Goal: Transaction & Acquisition: Book appointment/travel/reservation

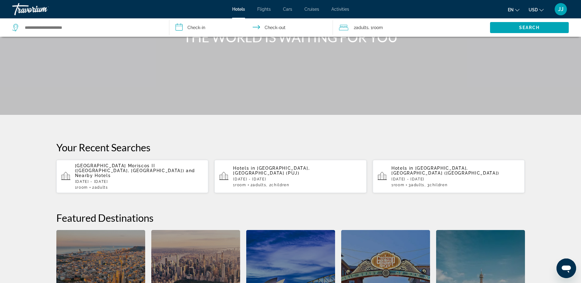
scroll to position [68, 0]
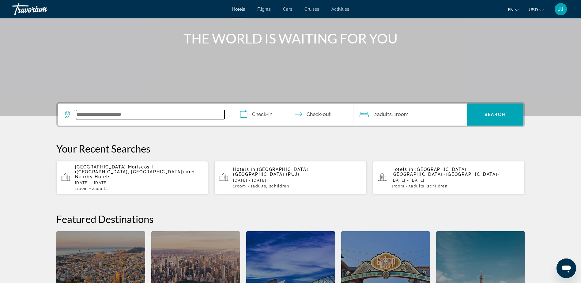
click at [115, 115] on input "Search widget" at bounding box center [150, 114] width 149 height 9
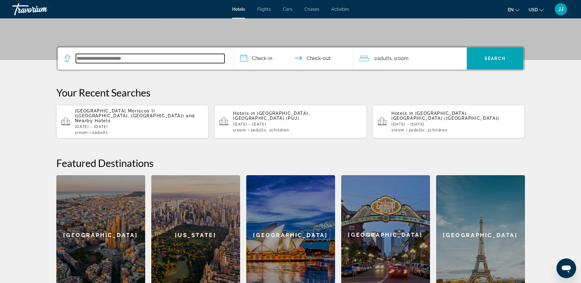
scroll to position [58, 0]
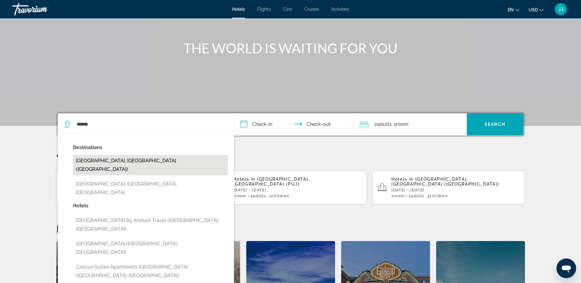
click at [83, 160] on button "[GEOGRAPHIC_DATA], [GEOGRAPHIC_DATA] ([GEOGRAPHIC_DATA])" at bounding box center [150, 165] width 155 height 20
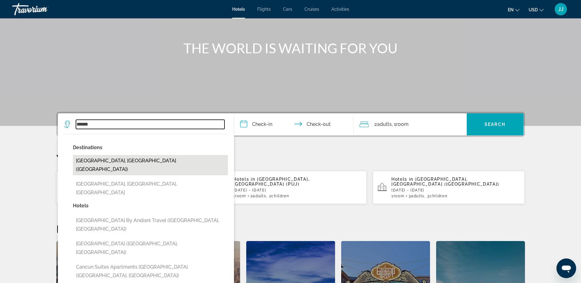
type input "**********"
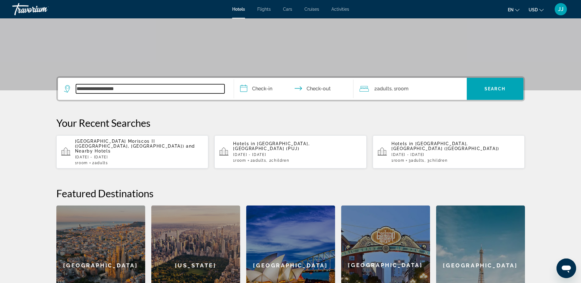
scroll to position [89, 0]
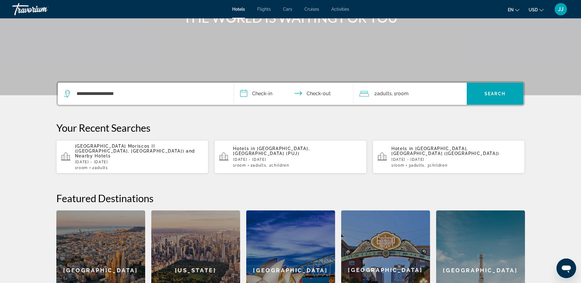
click at [269, 92] on input "**********" at bounding box center [295, 95] width 122 height 24
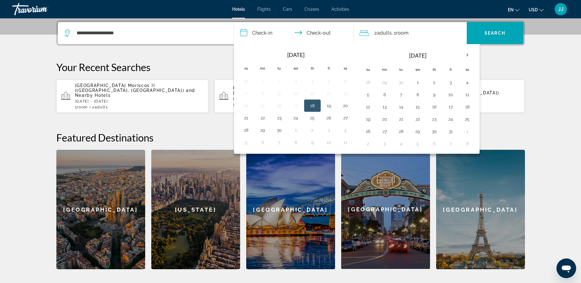
scroll to position [150, 0]
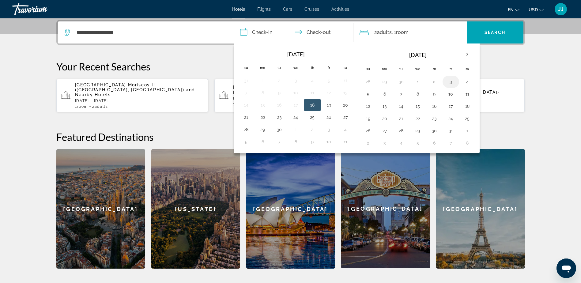
click at [451, 81] on button "3" at bounding box center [451, 81] width 10 height 9
click at [371, 93] on button "5" at bounding box center [368, 94] width 10 height 9
type input "**********"
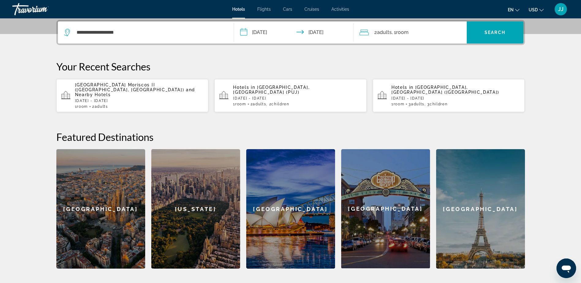
click at [423, 32] on div "2 Adult Adults , 1 Room rooms" at bounding box center [413, 32] width 107 height 9
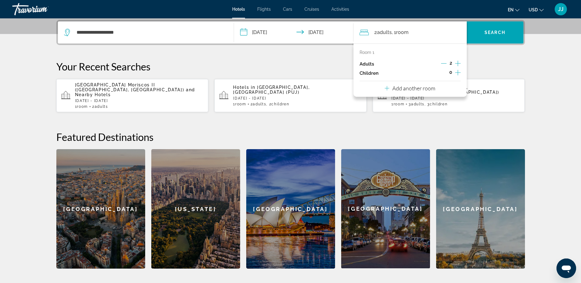
click at [458, 72] on icon "Increment children" at bounding box center [458, 73] width 6 height 6
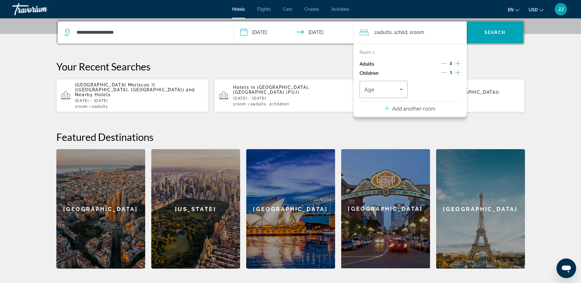
click at [458, 72] on icon "Increment children" at bounding box center [458, 73] width 6 height 6
click at [403, 92] on icon "Travelers: 2 adults, 2 children" at bounding box center [401, 89] width 7 height 7
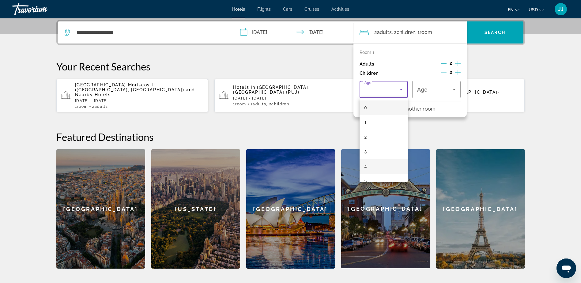
click at [376, 168] on mat-option "4" at bounding box center [384, 166] width 48 height 15
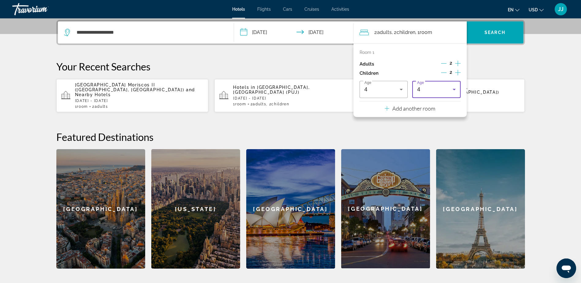
click at [457, 86] on icon "Travelers: 2 adults, 2 children" at bounding box center [454, 89] width 7 height 7
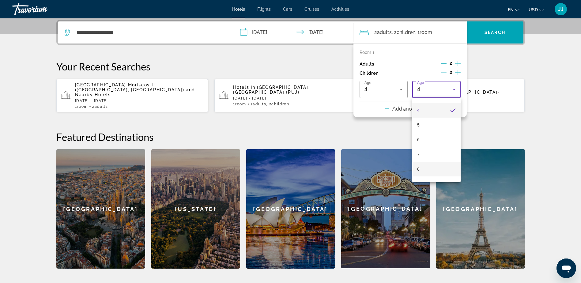
scroll to position [61, 0]
click at [426, 159] on mat-option "8" at bounding box center [436, 164] width 48 height 15
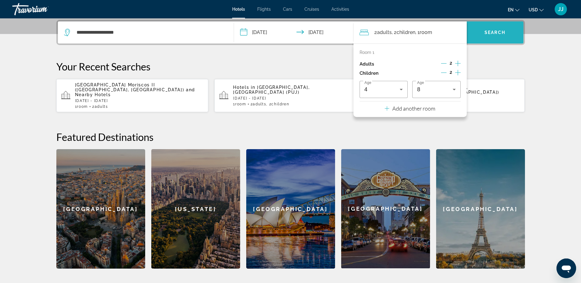
click at [498, 28] on span "Search widget" at bounding box center [495, 32] width 57 height 15
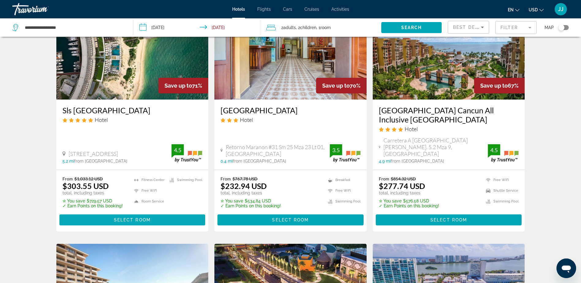
scroll to position [306, 0]
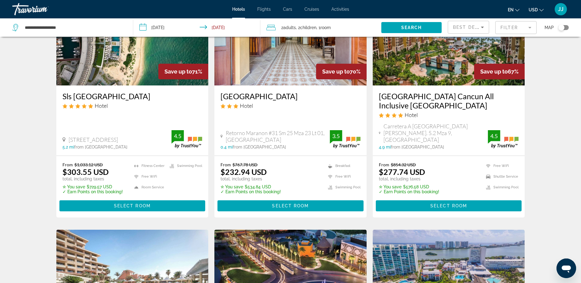
click at [441, 76] on img "Main content" at bounding box center [449, 36] width 152 height 98
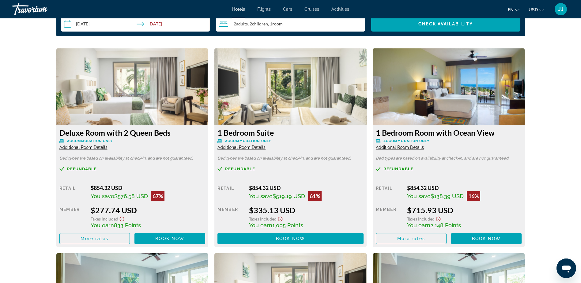
scroll to position [827, 0]
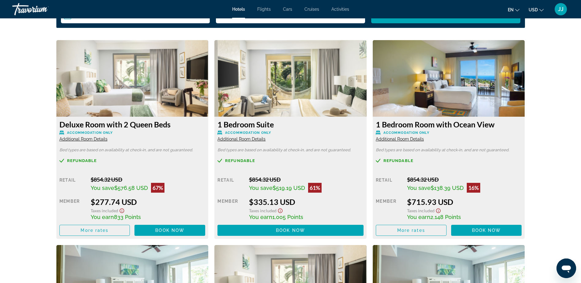
click at [63, 134] on icon "Main content" at bounding box center [61, 133] width 5 height 4
click at [87, 140] on span "Additional Room Details" at bounding box center [83, 139] width 48 height 5
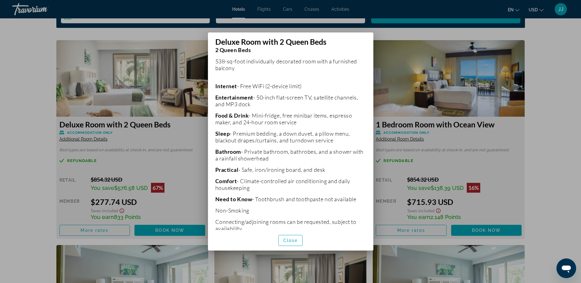
scroll to position [123, 0]
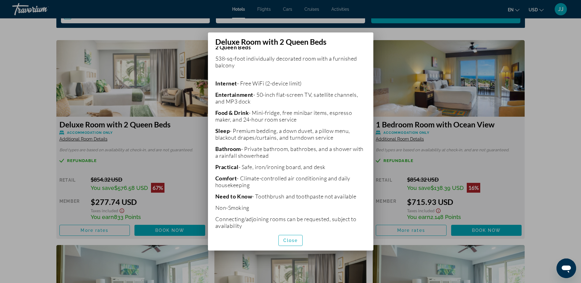
click at [403, 51] on div at bounding box center [290, 141] width 581 height 283
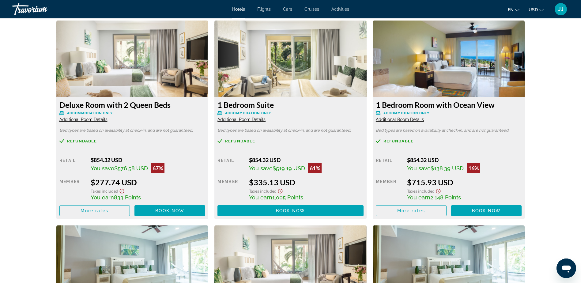
scroll to position [858, 0]
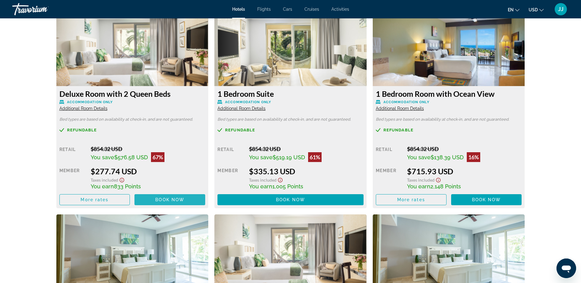
click at [149, 199] on span "Main content" at bounding box center [169, 199] width 71 height 15
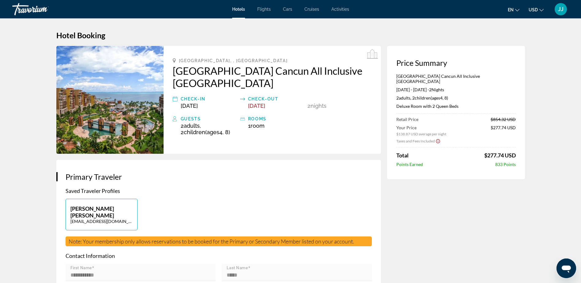
click at [438, 138] on icon "Show Taxes and Fees disclaimer" at bounding box center [438, 141] width 5 height 6
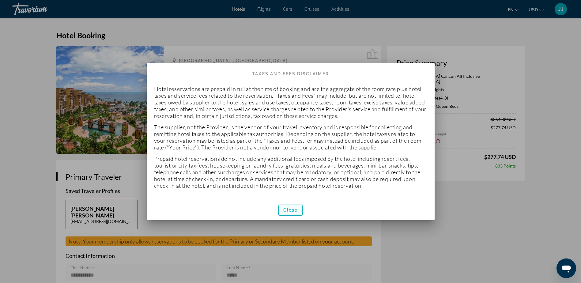
click at [296, 207] on span "button" at bounding box center [291, 210] width 24 height 15
